Goal: Task Accomplishment & Management: Manage account settings

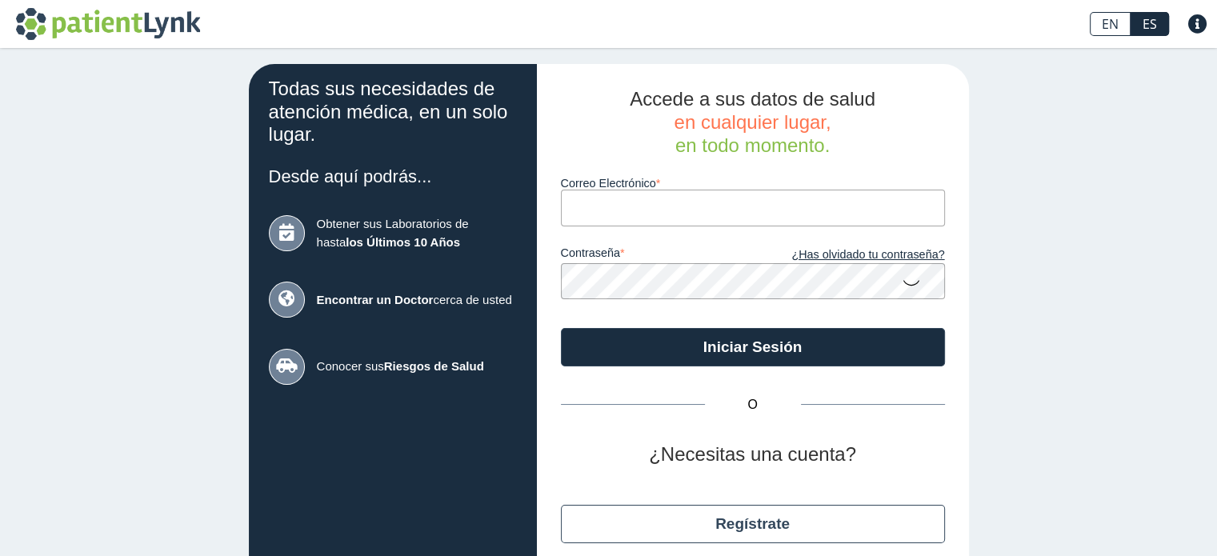
click at [553, 209] on div "Accede a sus datos de salud en cualquier lugar, en todo momento. Correo Electró…" at bounding box center [753, 335] width 432 height 542
click at [563, 206] on input "Correo Electrónico" at bounding box center [753, 208] width 384 height 36
type input "[EMAIL_ADDRESS][DOMAIN_NAME]"
click at [905, 281] on icon at bounding box center [911, 282] width 19 height 31
click at [748, 350] on button "Iniciar Sesión" at bounding box center [753, 347] width 384 height 38
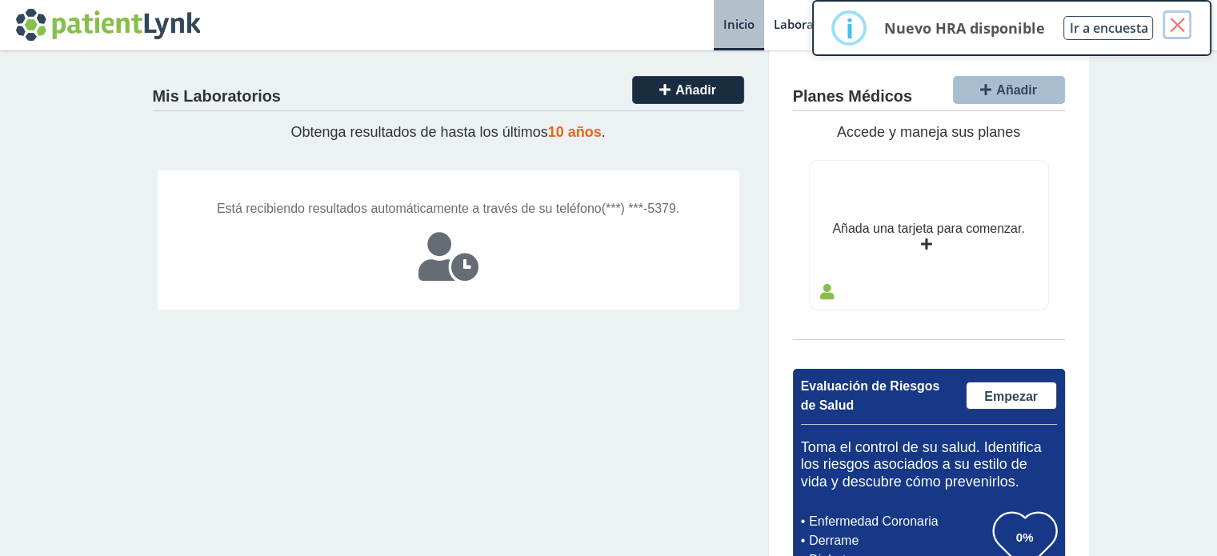
click at [1179, 25] on button "×" at bounding box center [1177, 24] width 29 height 29
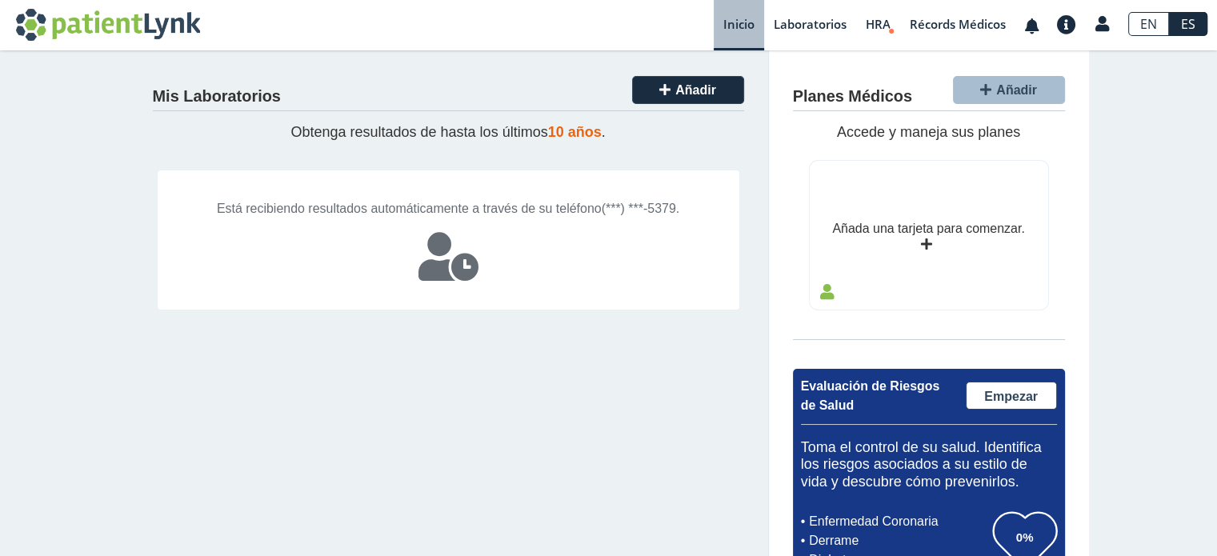
click at [660, 89] on icon at bounding box center [665, 89] width 11 height 13
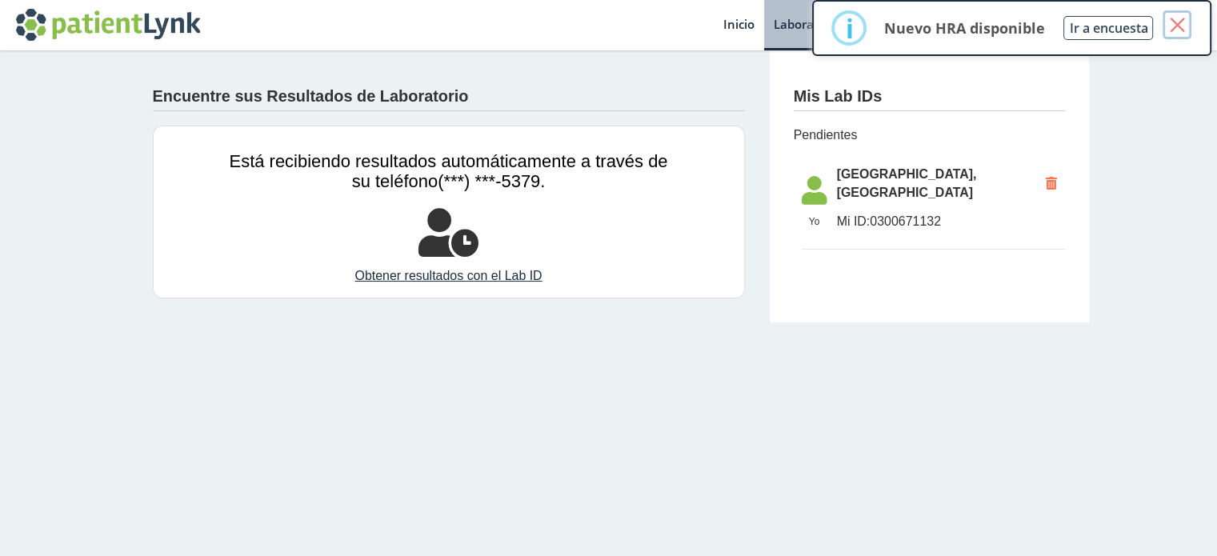
click at [1175, 25] on button "×" at bounding box center [1177, 24] width 29 height 29
